Goal: Task Accomplishment & Management: Manage account settings

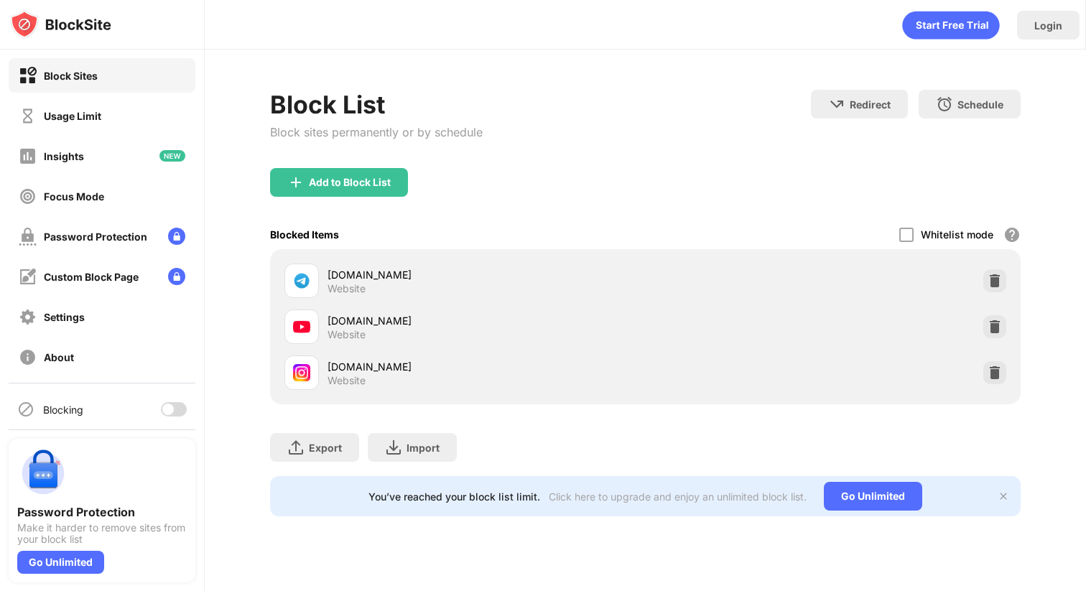
click at [179, 405] on div at bounding box center [174, 409] width 26 height 14
